Goal: Information Seeking & Learning: Learn about a topic

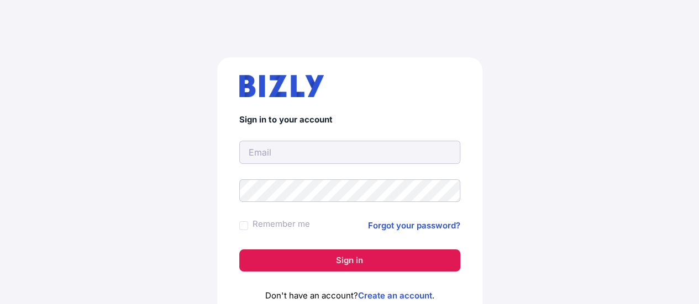
type input "[EMAIL_ADDRESS][DOMAIN_NAME]"
click at [332, 262] on button "Sign in" at bounding box center [349, 261] width 221 height 22
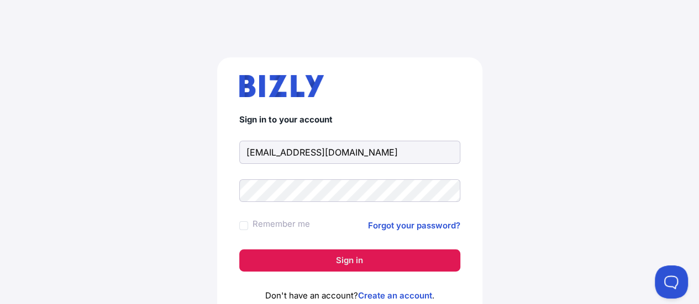
click at [350, 260] on button "Sign in" at bounding box center [349, 261] width 221 height 22
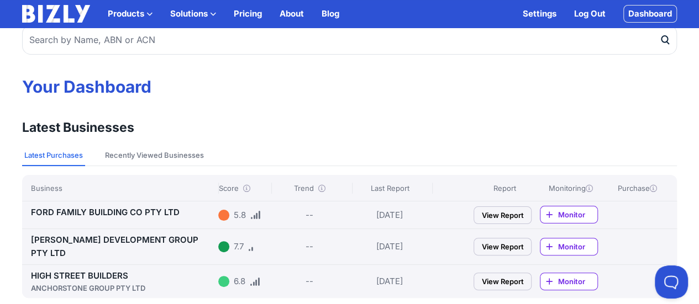
scroll to position [110, 0]
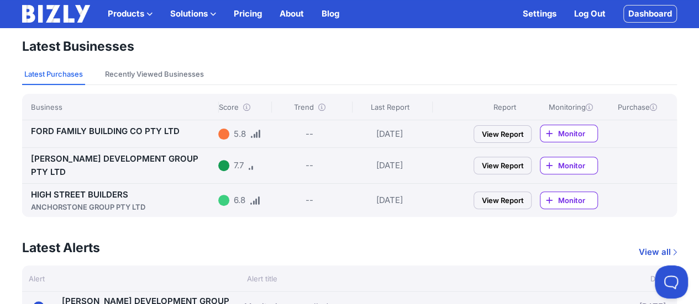
click at [114, 189] on link "HIGH STREET BUILDERS ANCHORSTONE GROUP PTY LTD" at bounding box center [122, 200] width 183 height 23
click at [144, 158] on link "TINGEY DEVELOPMENT GROUP PTY LTD" at bounding box center [114, 166] width 167 height 24
click at [158, 124] on div "FORD FAMILY BUILDING CO PTY LTD 5.8 -- 15/09/25 View Report Monitor" at bounding box center [349, 133] width 654 height 27
click at [156, 130] on link "FORD FAMILY BUILDING CO PTY LTD" at bounding box center [105, 131] width 149 height 10
